Goal: Find specific page/section: Find specific page/section

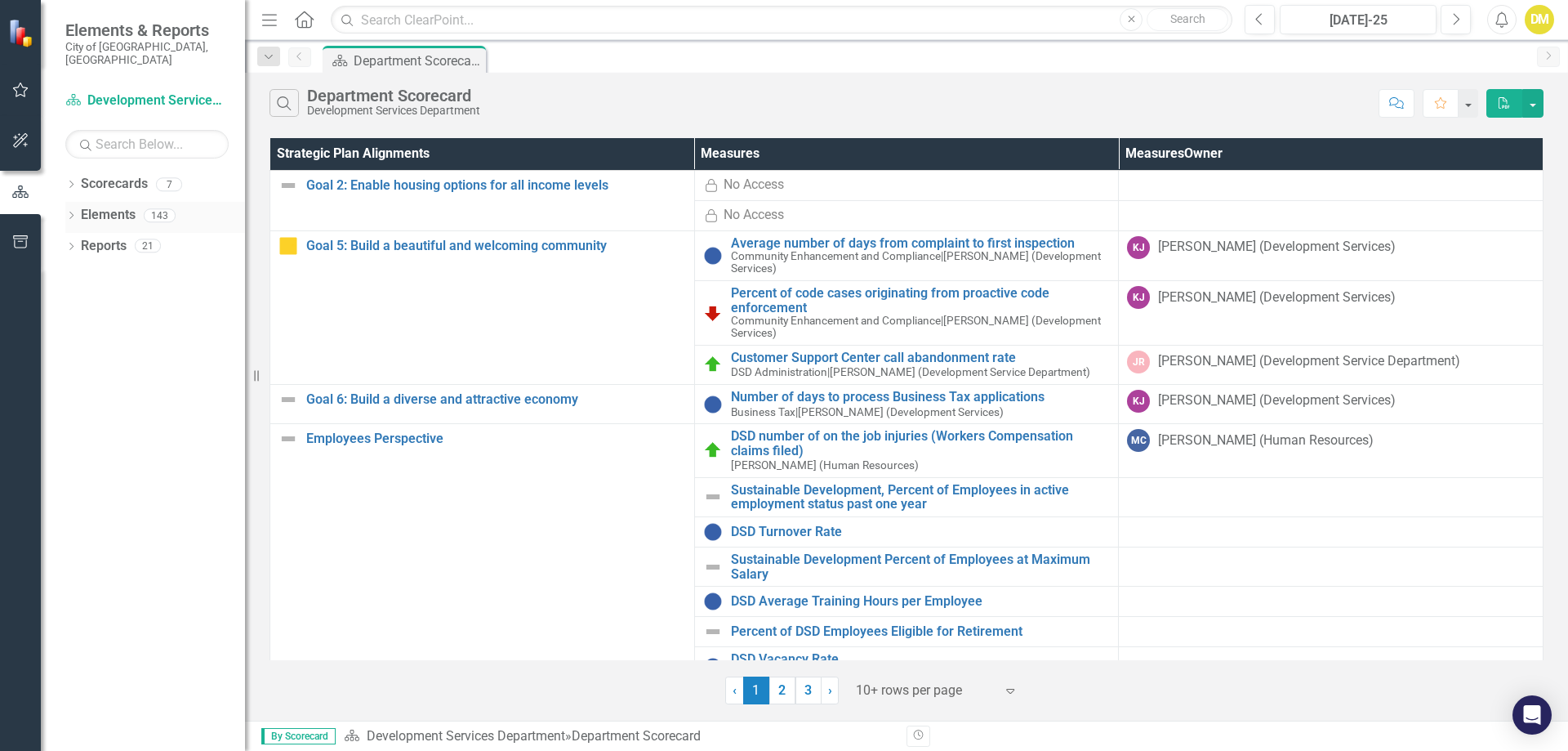
click at [73, 212] on icon "Dropdown" at bounding box center [71, 216] width 12 height 9
click at [73, 209] on icon "Dropdown" at bounding box center [69, 215] width 9 height 12
click at [72, 181] on icon "Dropdown" at bounding box center [71, 185] width 12 height 9
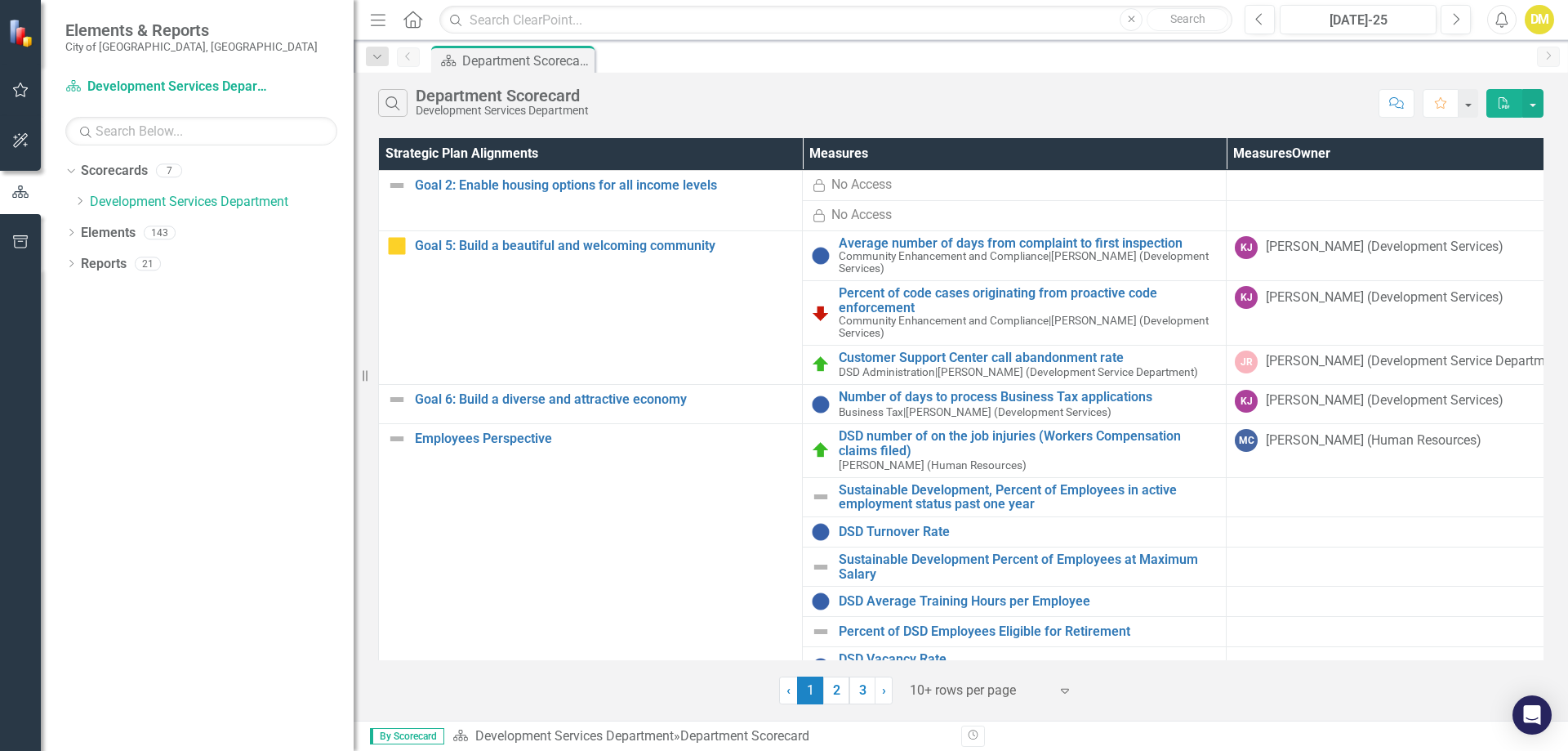
drag, startPoint x: 248, startPoint y: 209, endPoint x: 354, endPoint y: 215, distance: 106.2
click at [354, 215] on div "Resize" at bounding box center [360, 375] width 13 height 751
click at [79, 198] on icon at bounding box center [80, 200] width 4 height 8
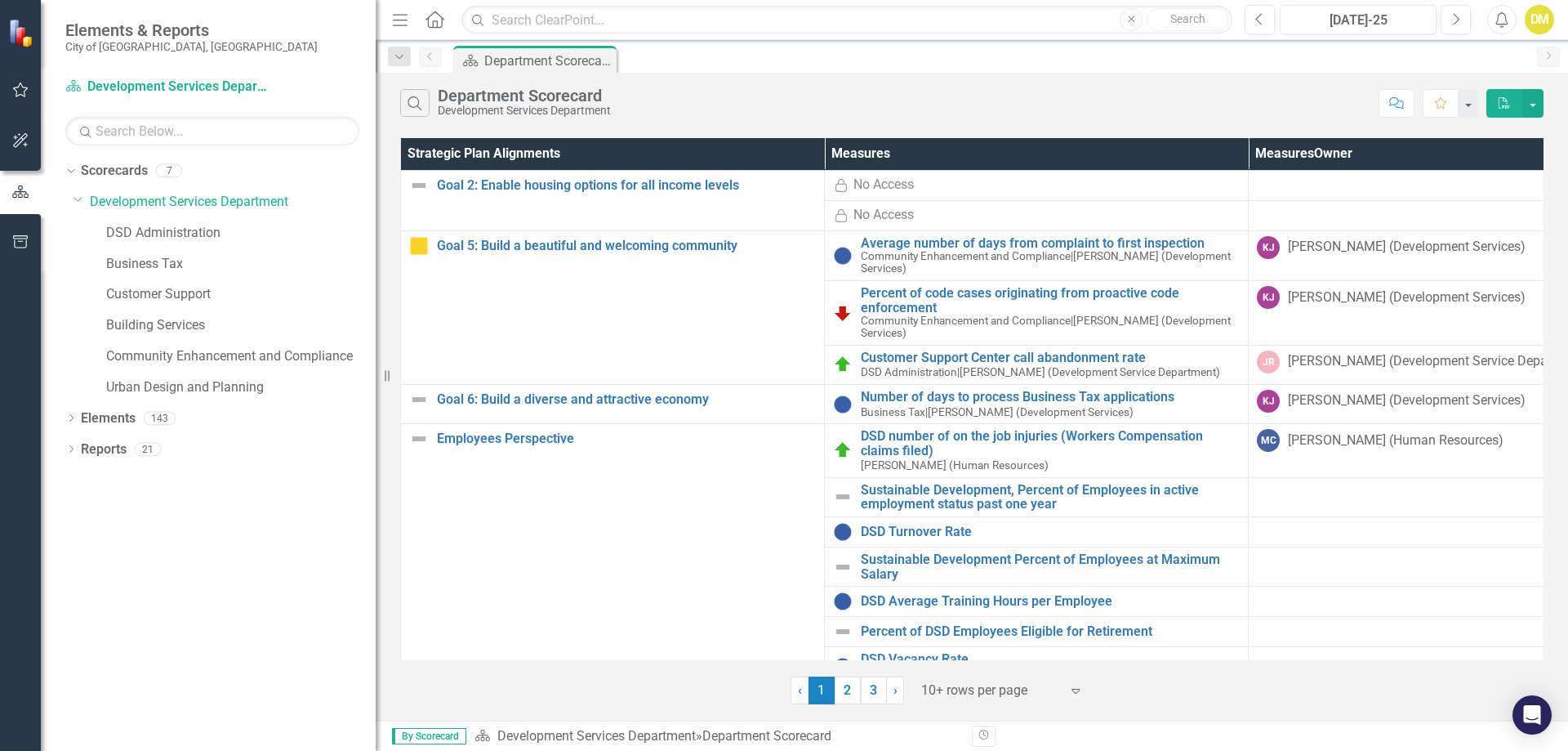
drag, startPoint x: 355, startPoint y: 215, endPoint x: 376, endPoint y: 218, distance: 21.2
click at [376, 218] on div "Resize" at bounding box center [382, 375] width 13 height 751
click at [377, 316] on div "Resize" at bounding box center [383, 375] width 13 height 751
click at [71, 419] on icon "Dropdown" at bounding box center [71, 419] width 12 height 9
click at [69, 575] on icon "Dropdown" at bounding box center [71, 575] width 12 height 9
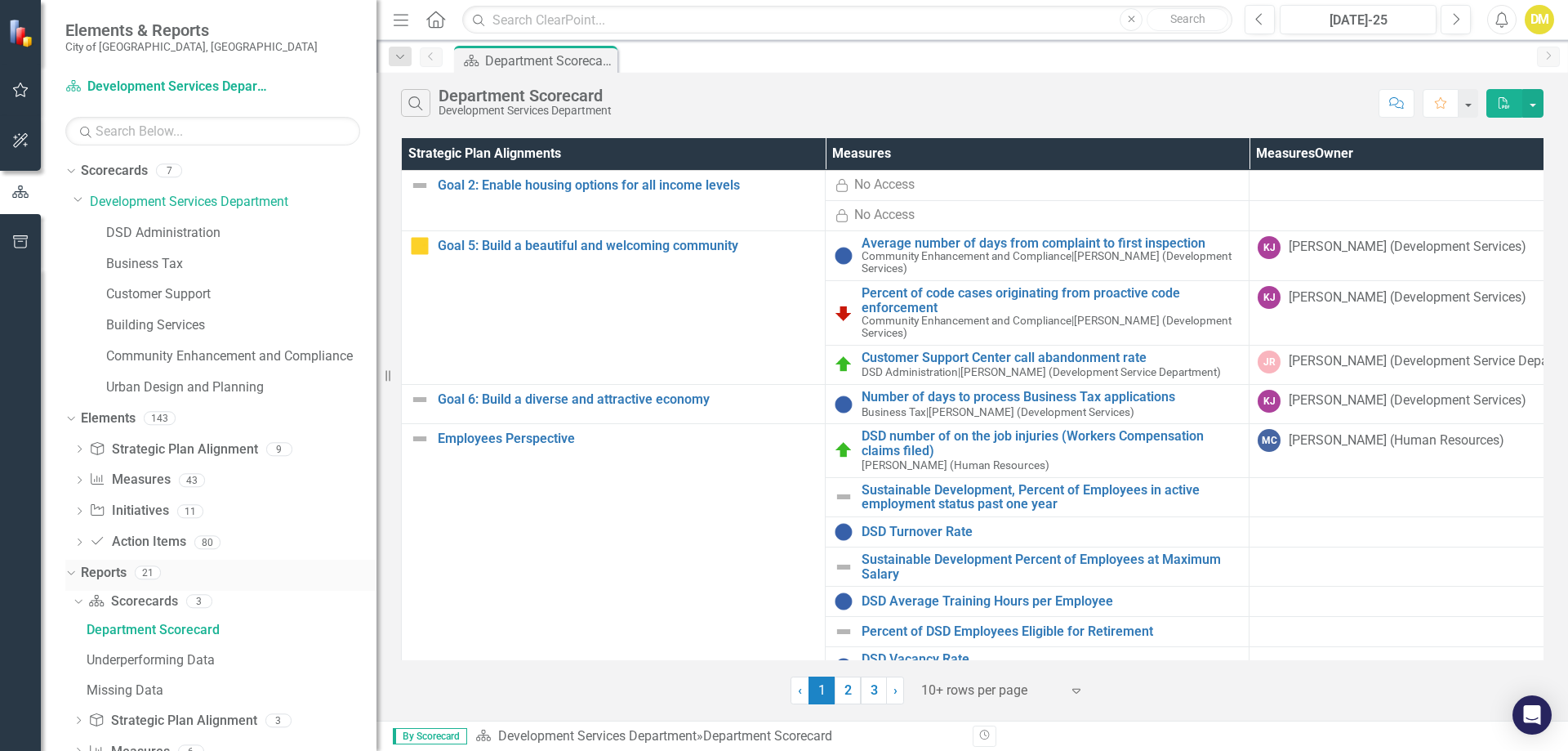
click at [69, 575] on icon "Dropdown" at bounding box center [69, 571] width 9 height 12
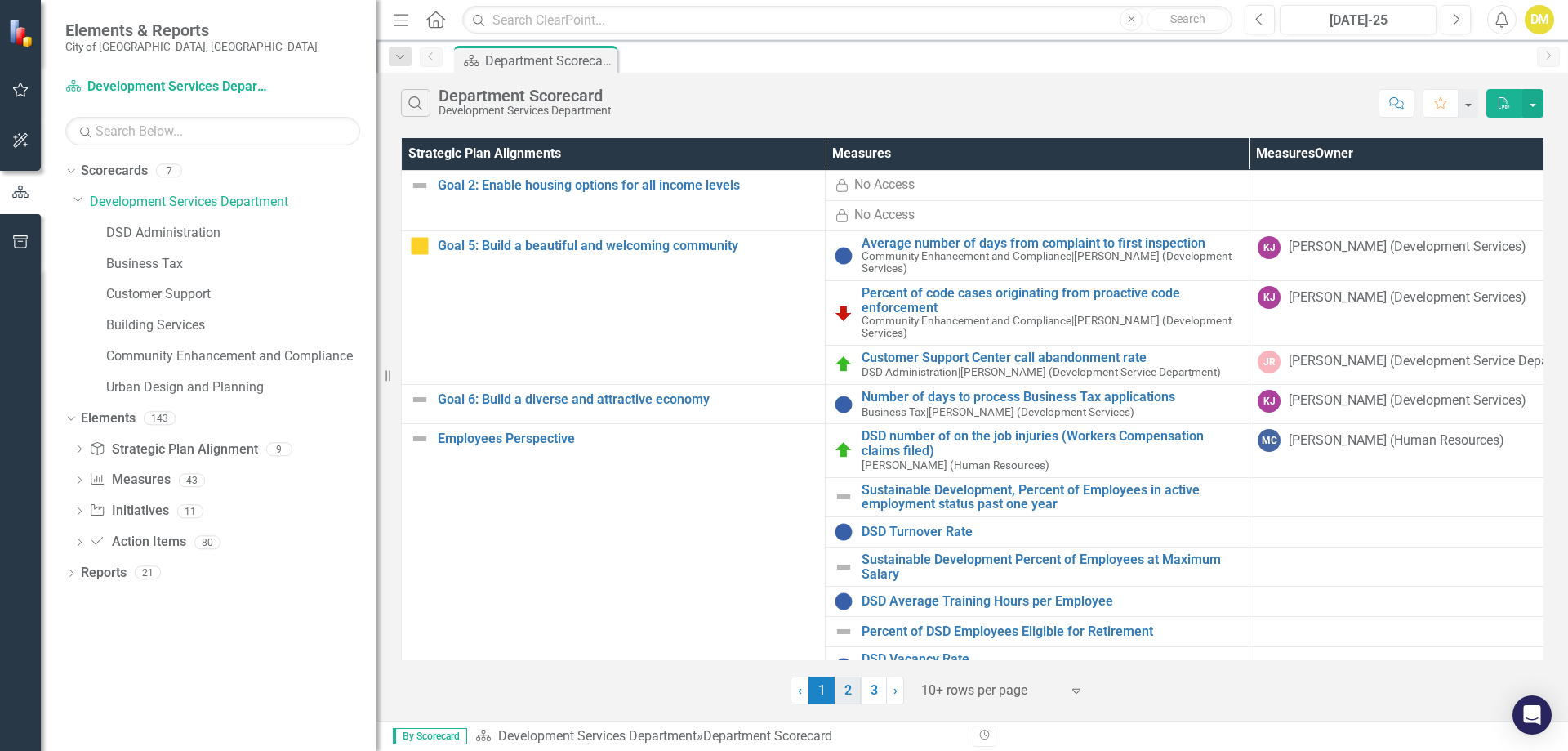
click at [846, 693] on link "2" at bounding box center [846, 690] width 26 height 27
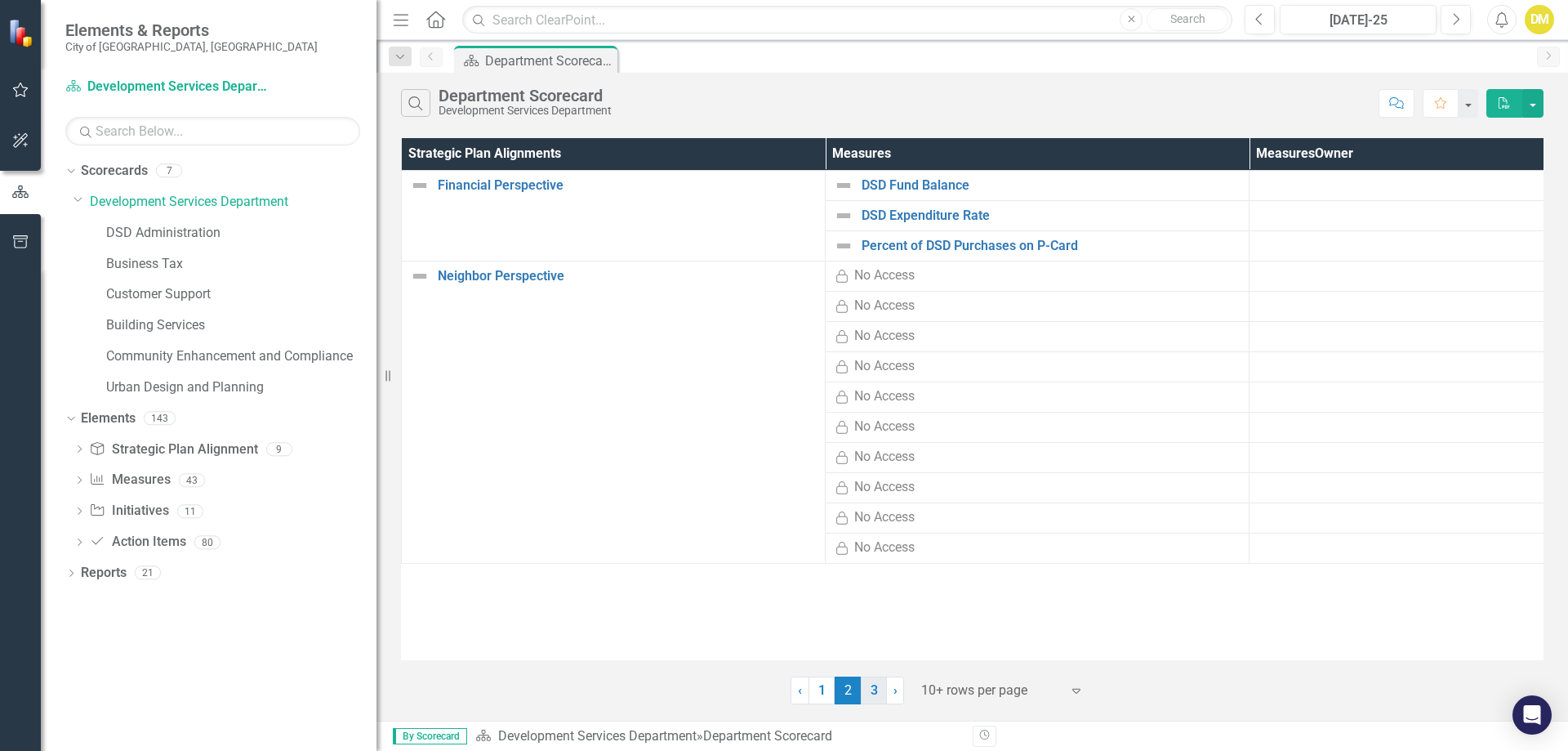
click at [875, 691] on link "3" at bounding box center [873, 690] width 26 height 27
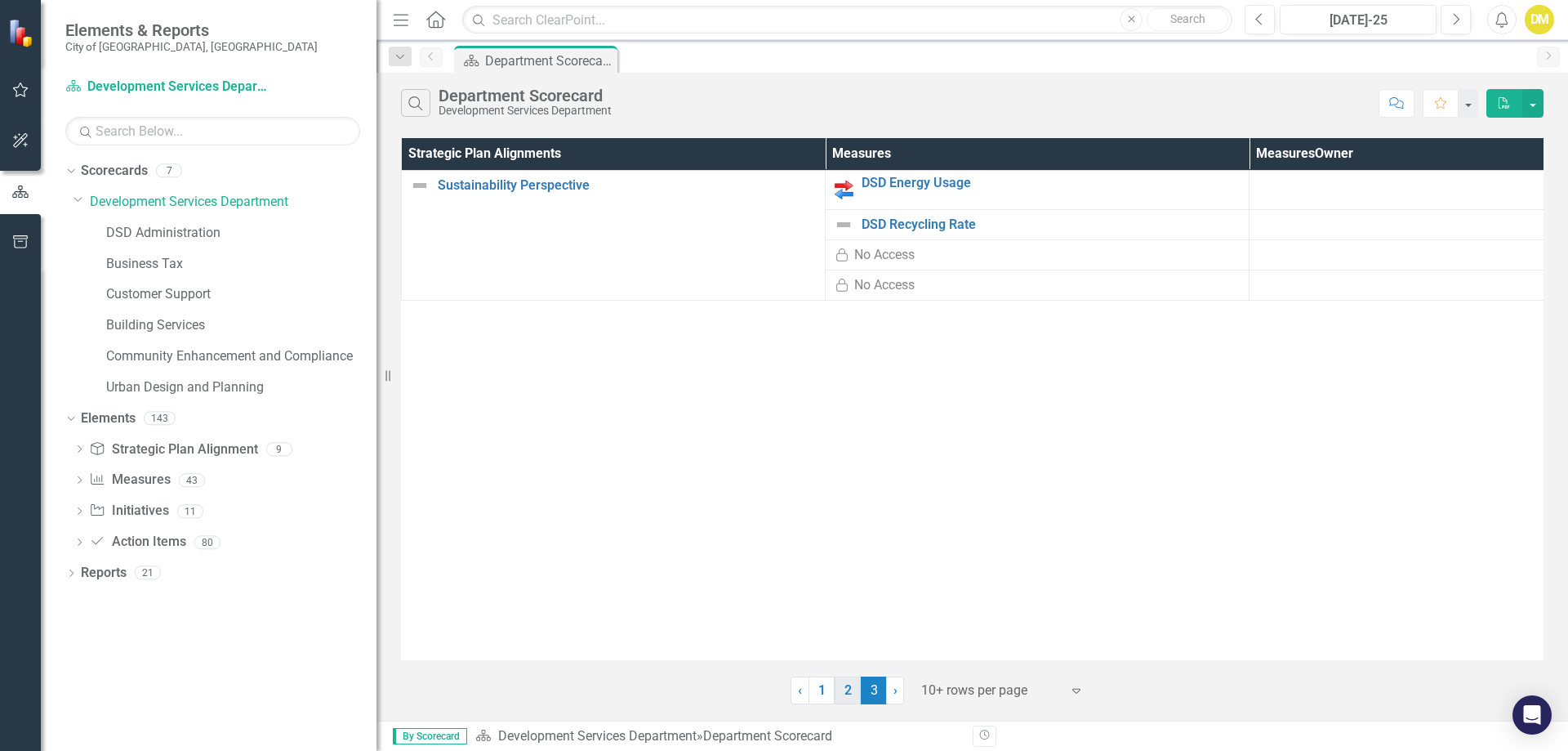
click at [846, 687] on link "2" at bounding box center [846, 690] width 26 height 27
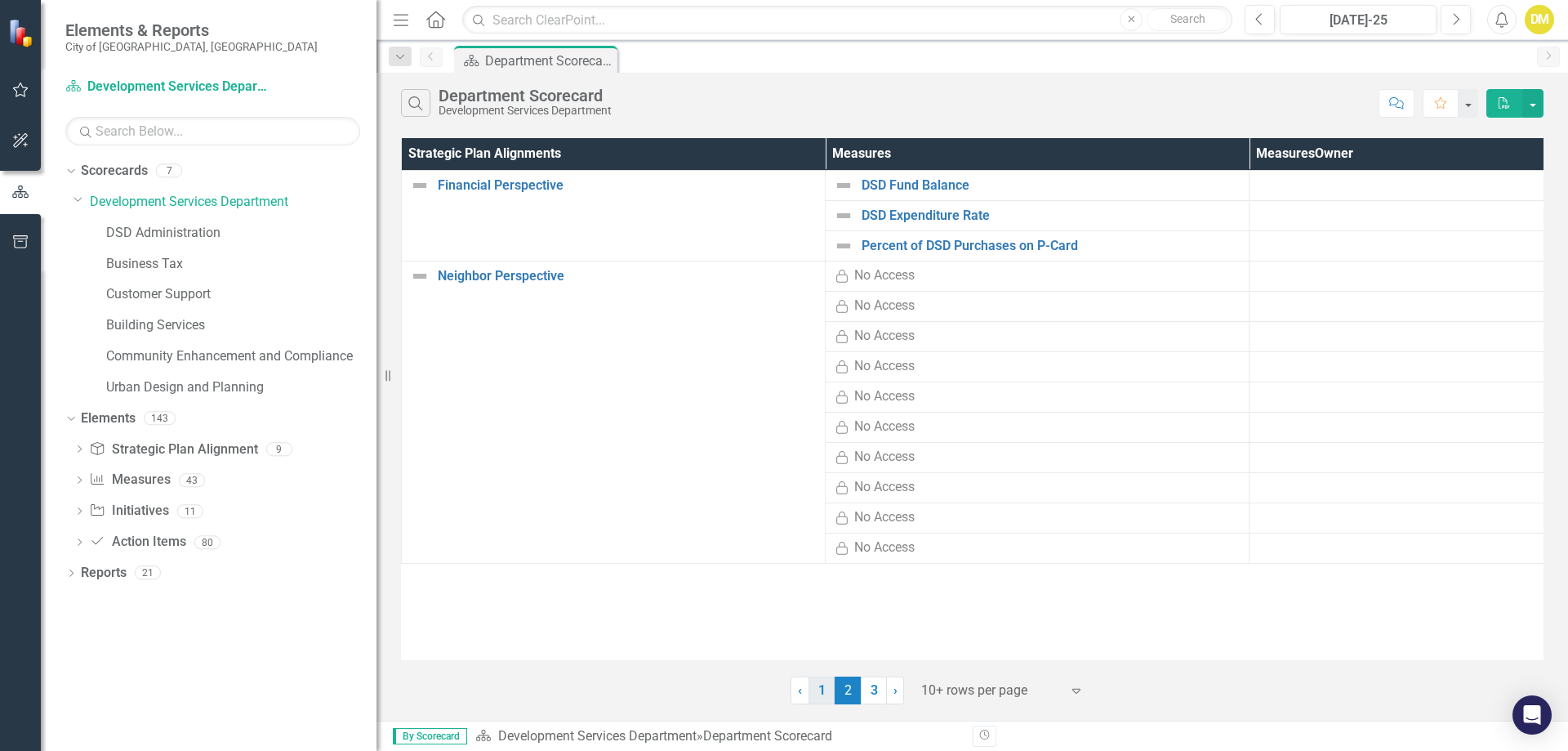
click at [819, 686] on link "1" at bounding box center [821, 690] width 26 height 27
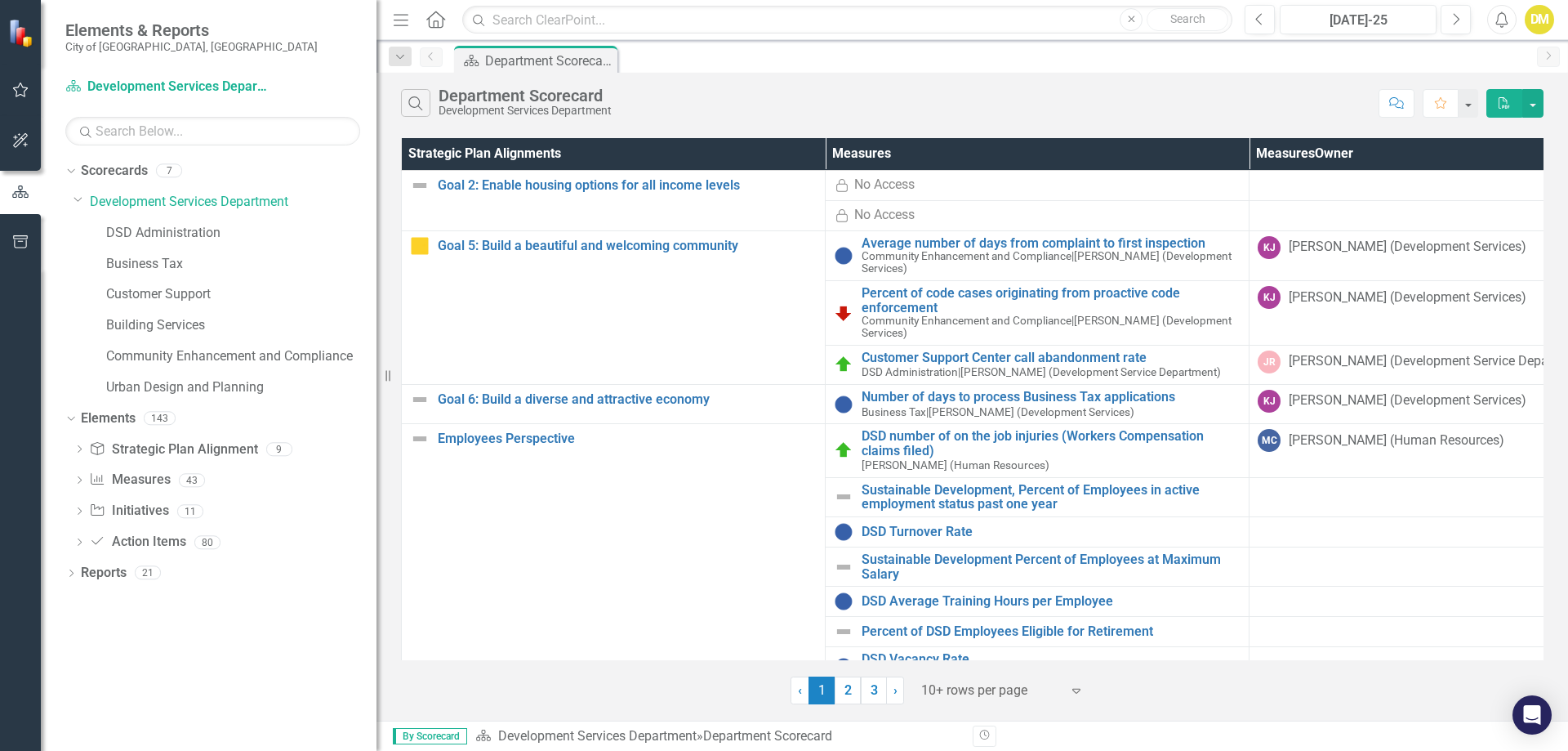
click at [1303, 508] on td at bounding box center [1461, 497] width 424 height 39
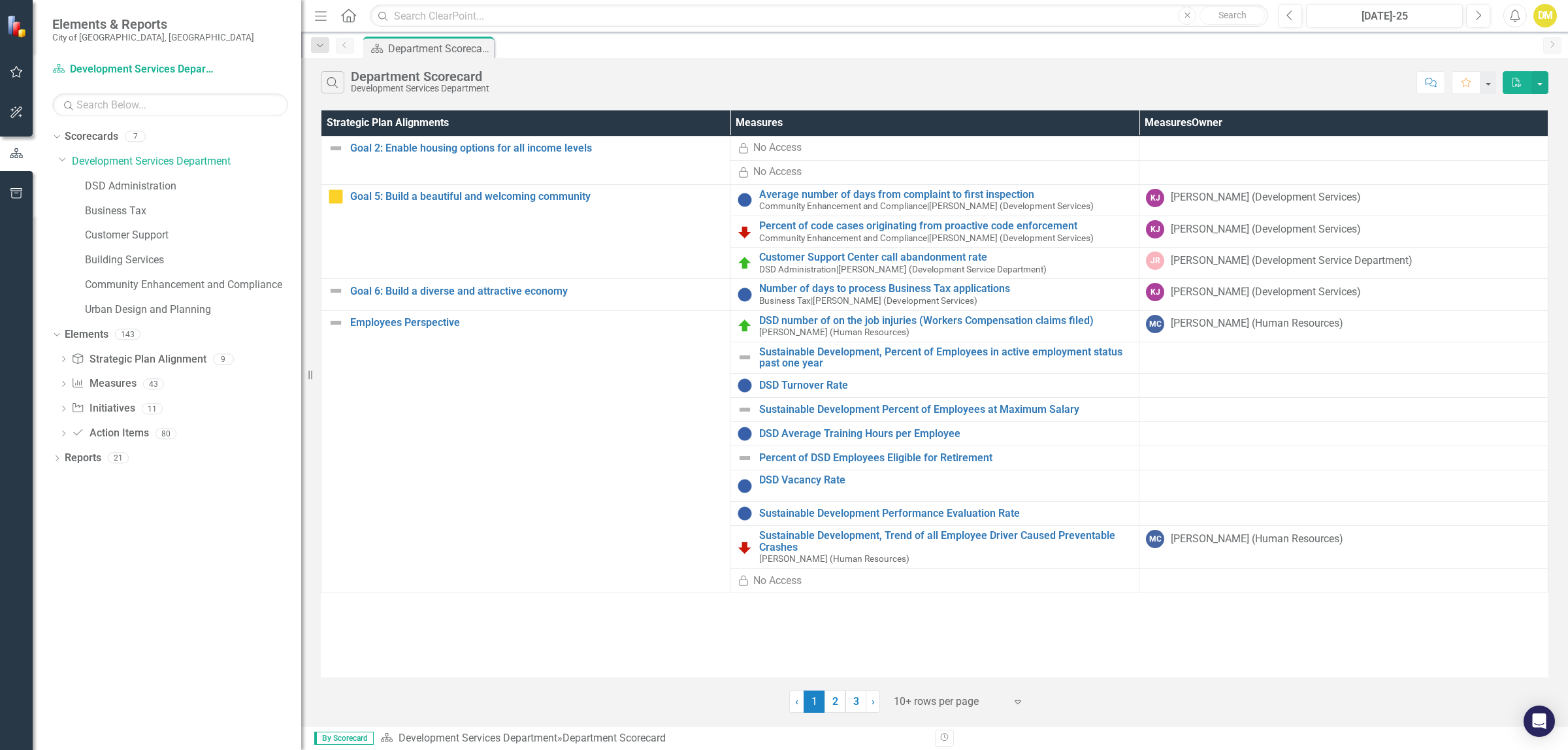
click at [1023, 600] on icon "Expand" at bounding box center [1018, 702] width 13 height 11
click at [1005, 600] on div "25+ rows per page" at bounding box center [961, 616] width 123 height 15
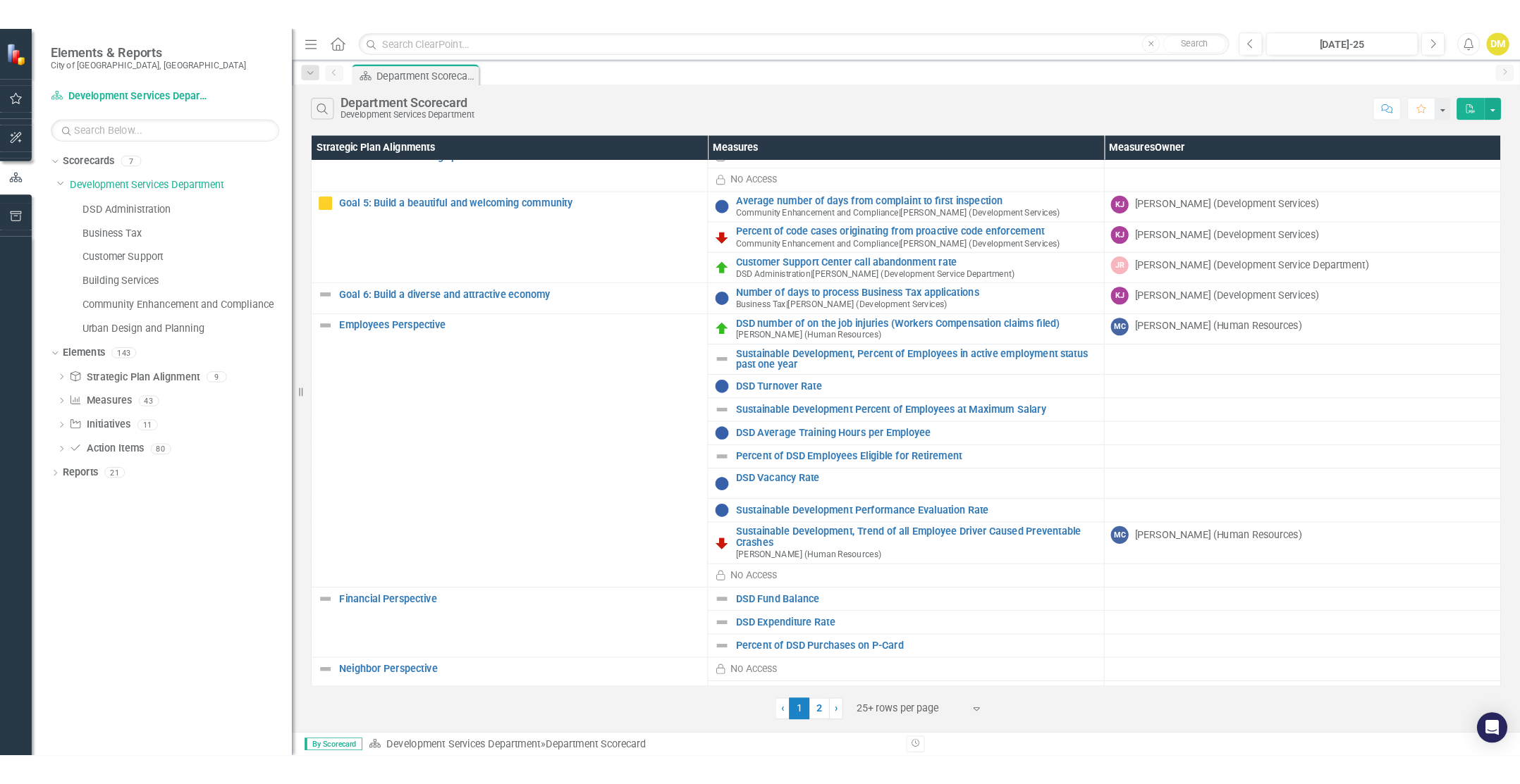
scroll to position [24, 0]
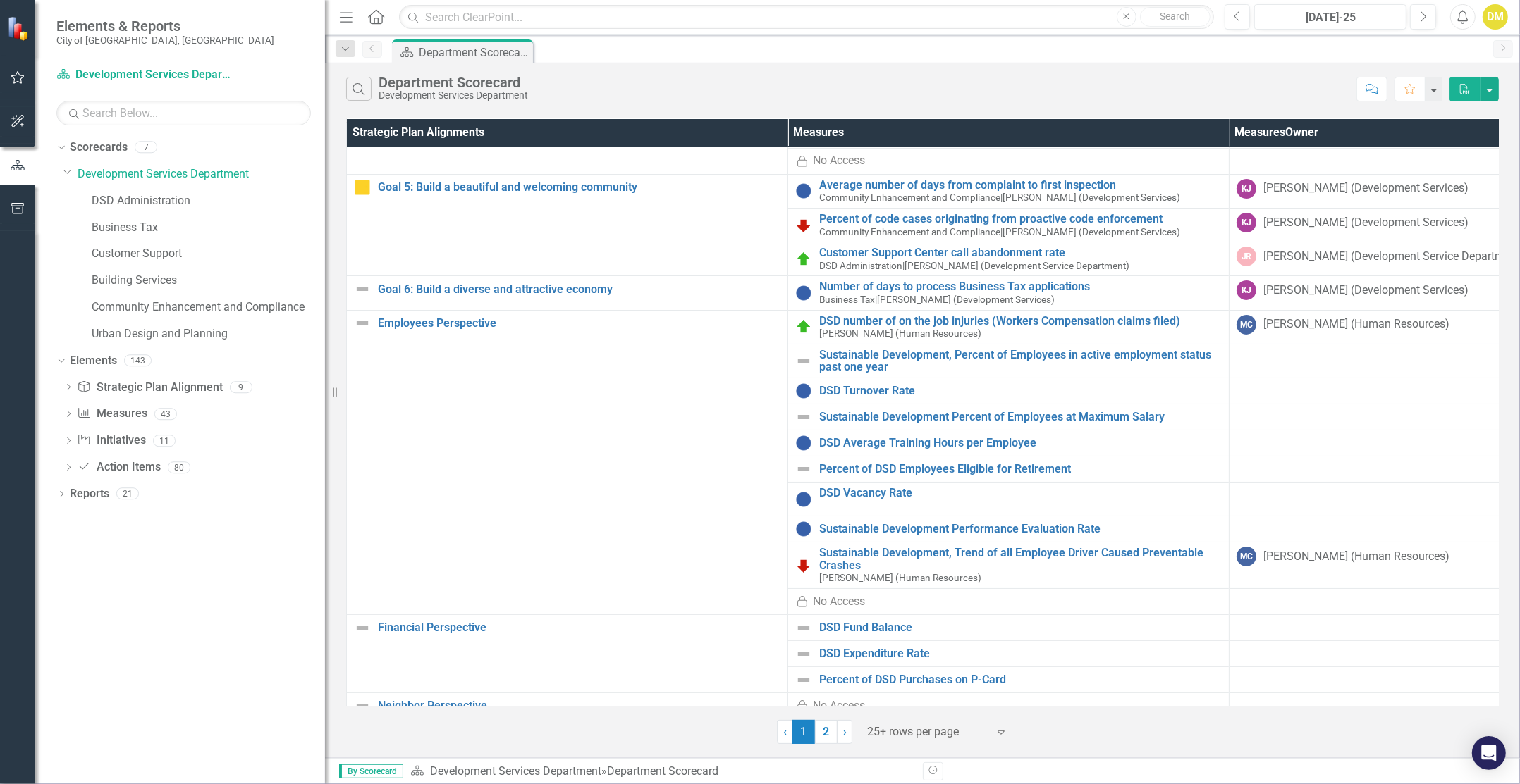
drag, startPoint x: 341, startPoint y: 135, endPoint x: 475, endPoint y: 75, distance: 146.8
click at [341, 135] on div "Strategic Plan Alignments Measures Measures Owner Goal 2: Enable housing option…" at bounding box center [922, 430] width 1195 height 629
